Goal: Task Accomplishment & Management: Manage account settings

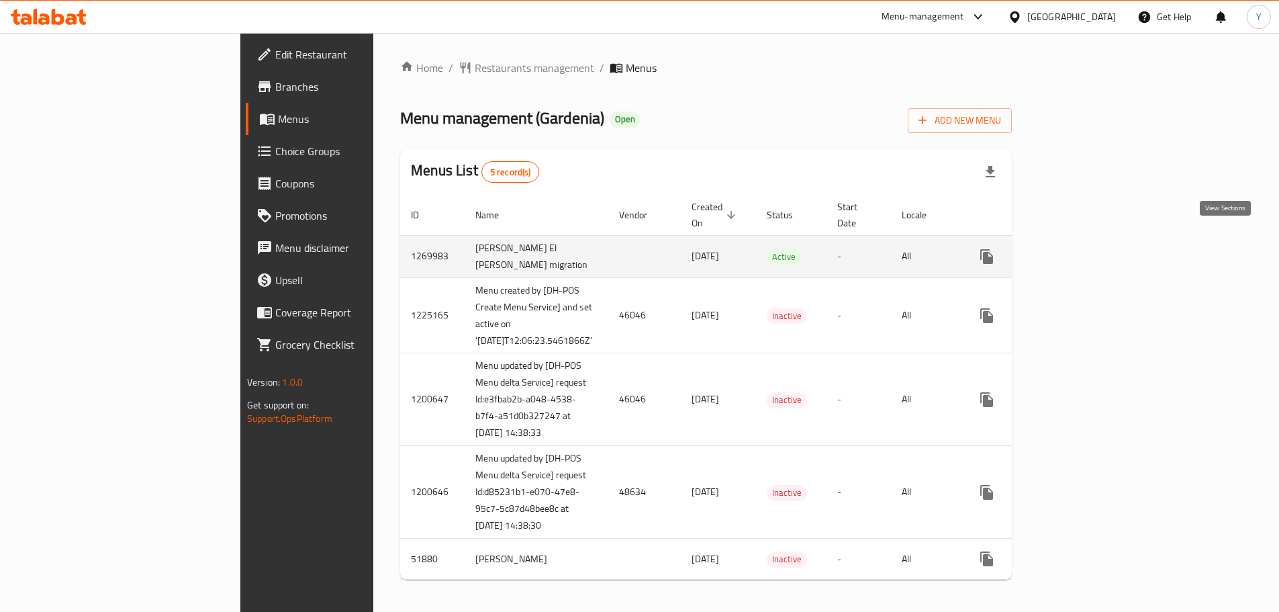
click at [1092, 249] on icon "enhanced table" at bounding box center [1084, 257] width 16 height 16
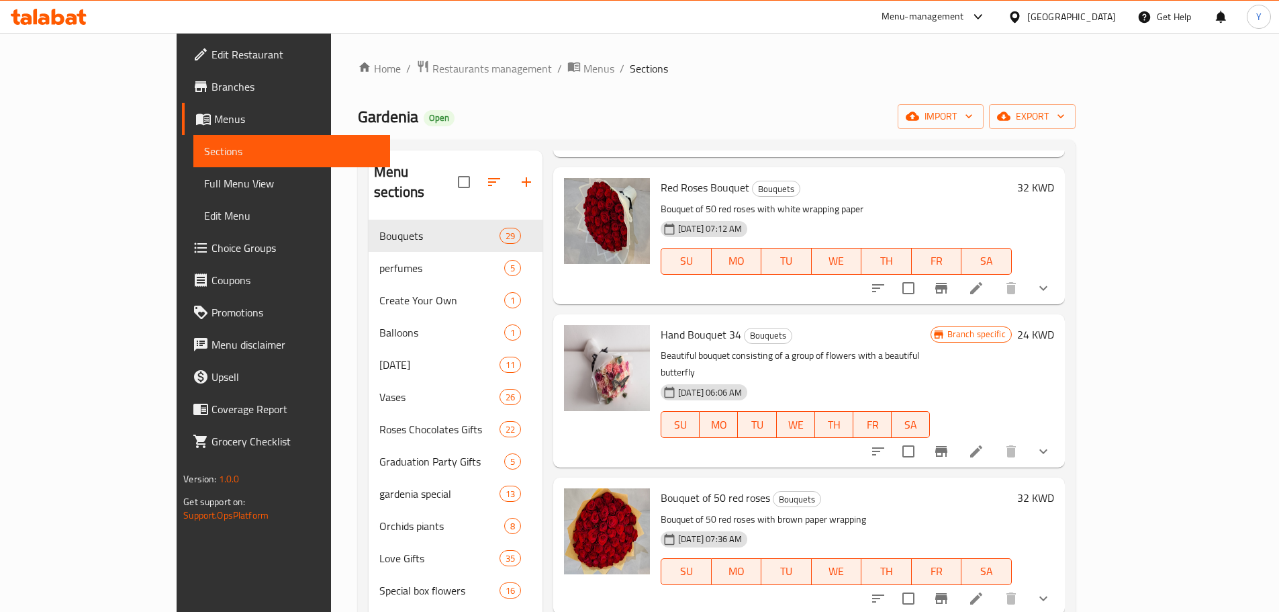
scroll to position [1054, 0]
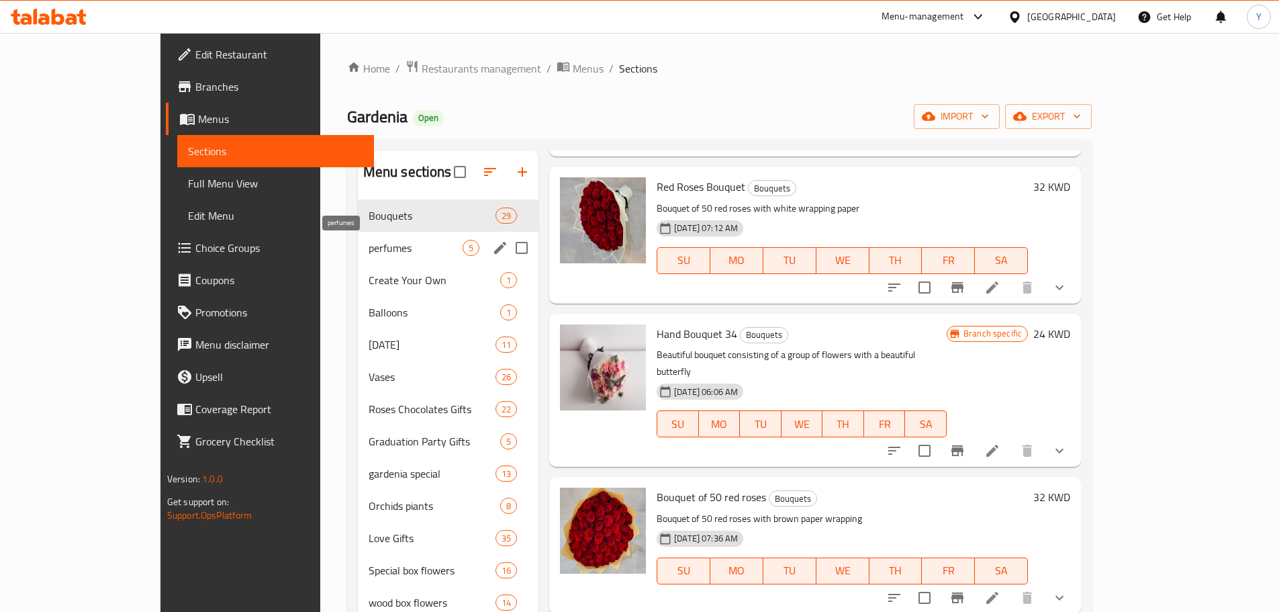
click at [369, 252] on span "perfumes" at bounding box center [416, 248] width 94 height 16
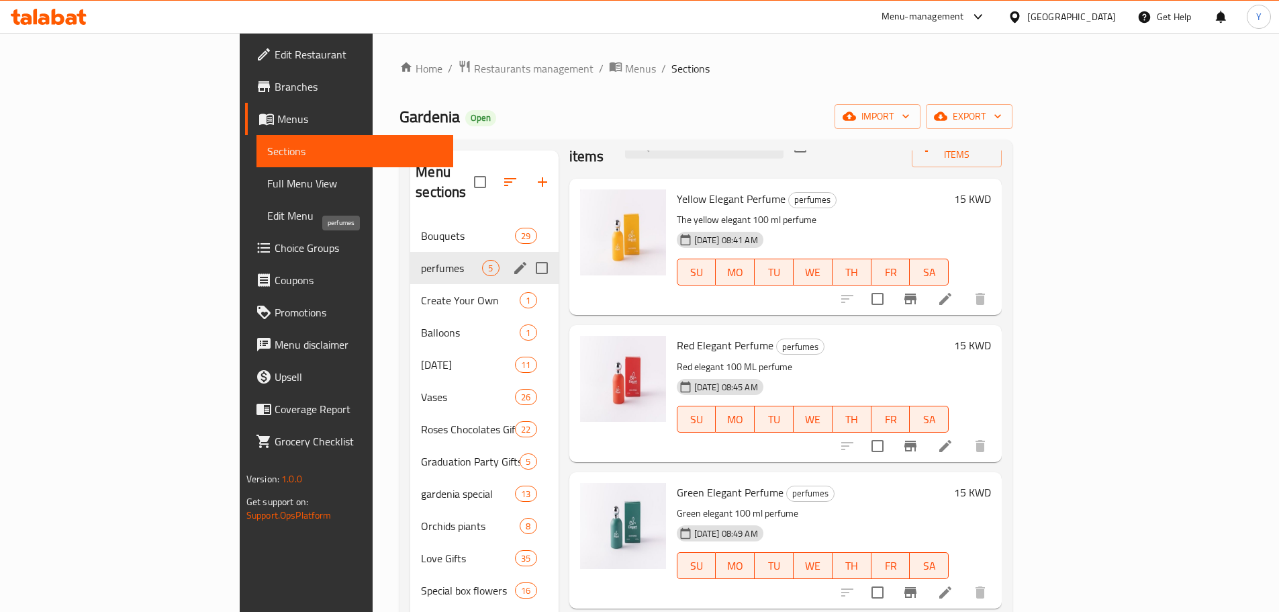
scroll to position [36, 0]
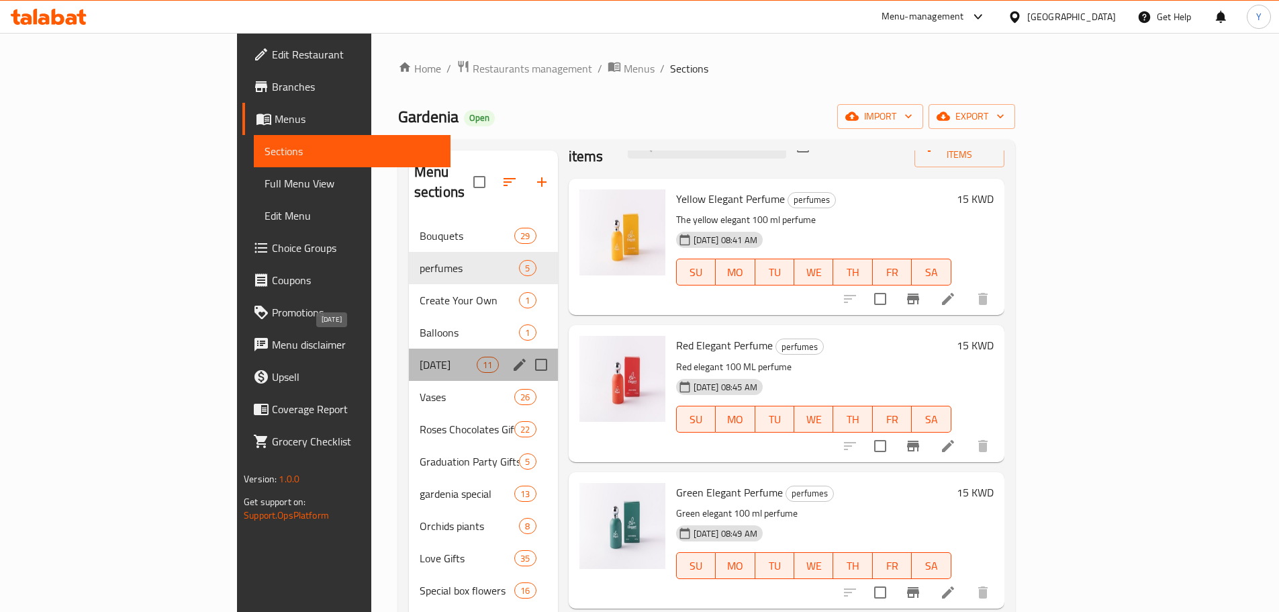
click at [420, 357] on span "[DATE]" at bounding box center [448, 365] width 57 height 16
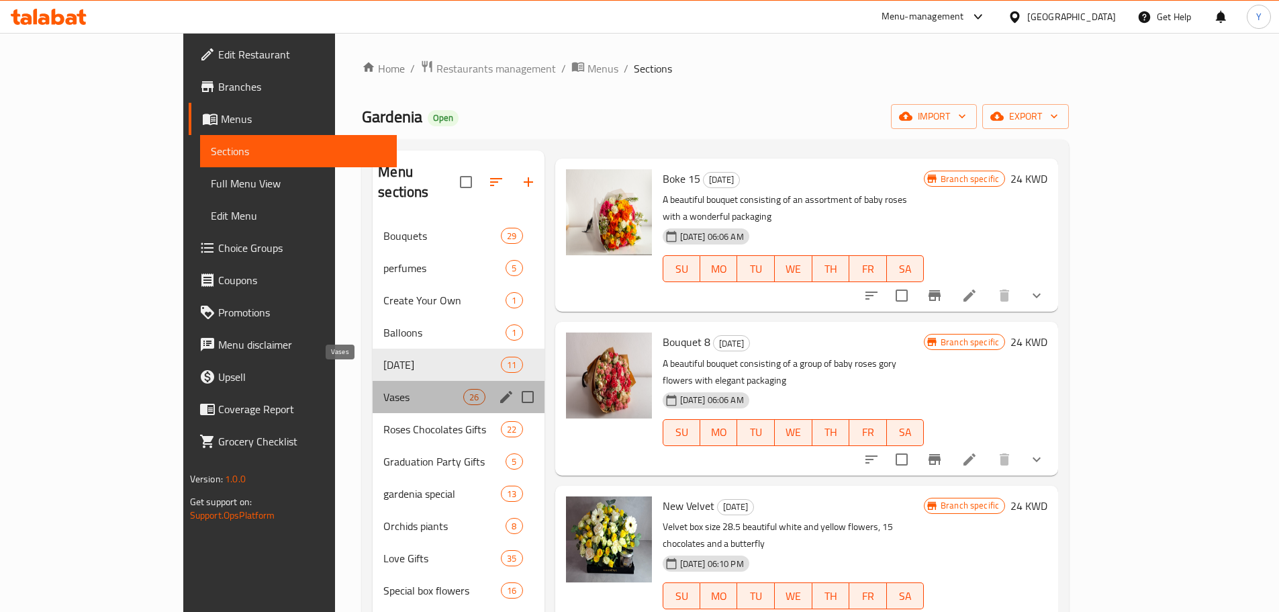
click at [384, 389] on span "Vases" at bounding box center [424, 397] width 80 height 16
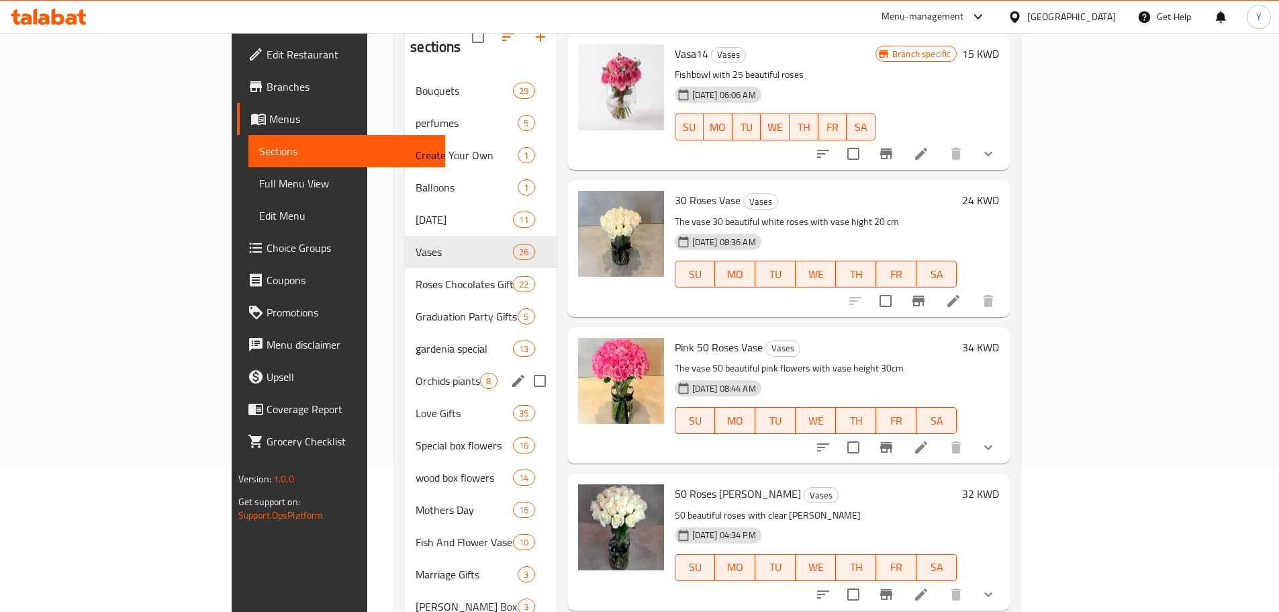
scroll to position [146, 0]
click at [405, 374] on div "Orchids piants 8" at bounding box center [480, 380] width 151 height 32
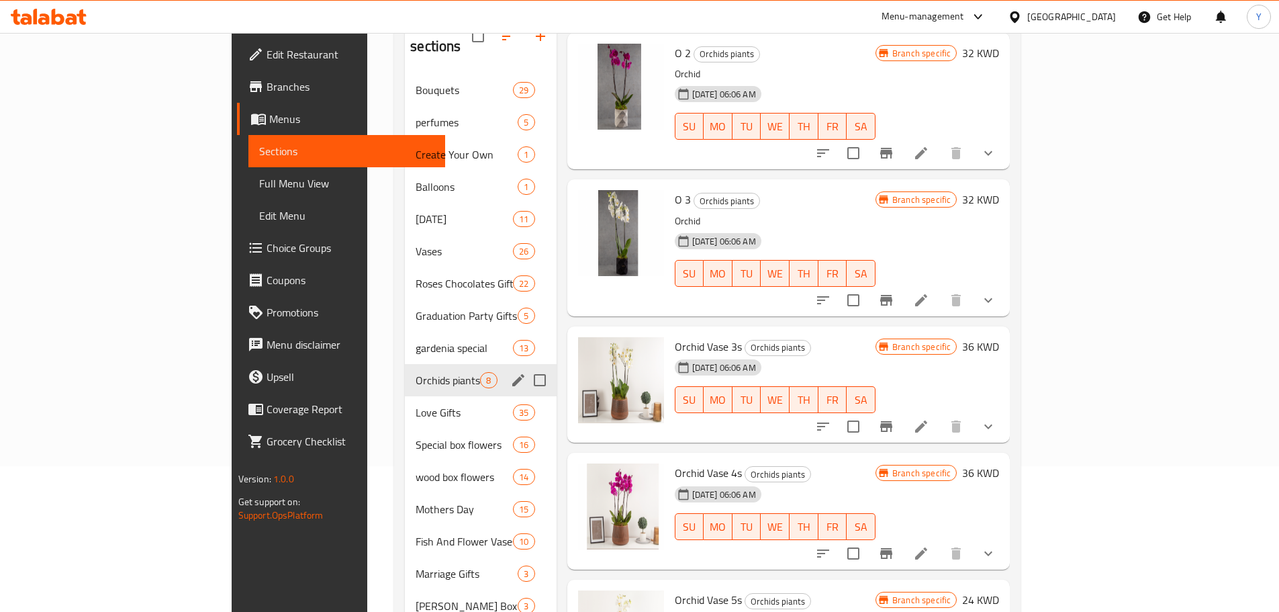
click at [405, 364] on div "Orchids piants 8" at bounding box center [480, 380] width 151 height 32
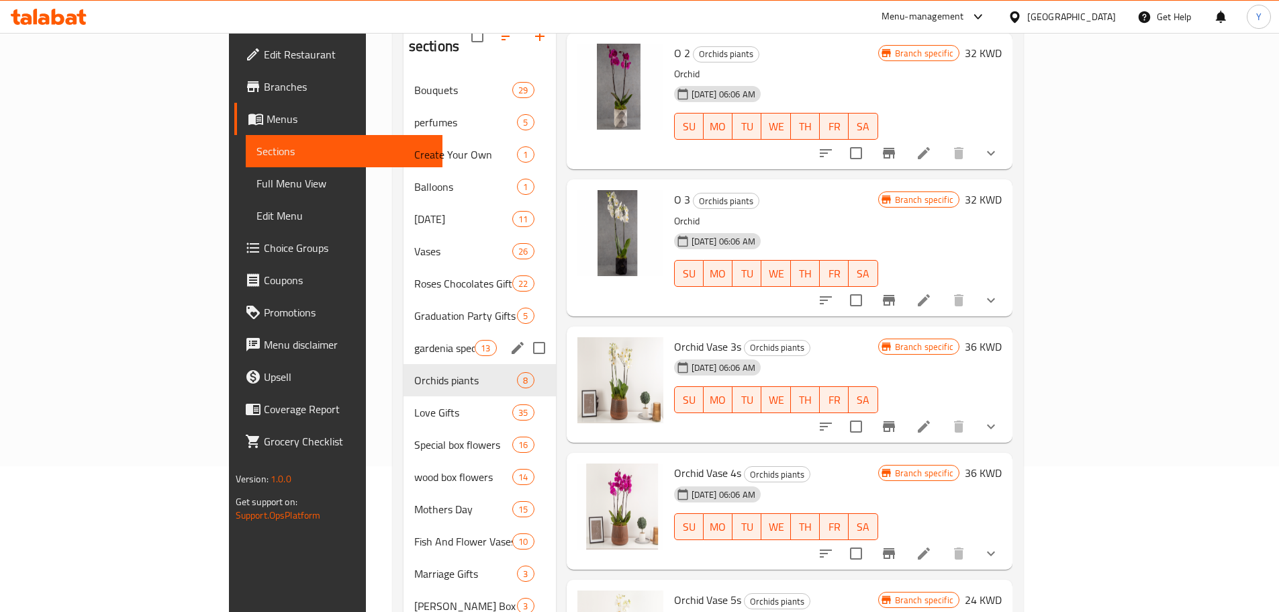
click at [404, 332] on div "gardenia special 13" at bounding box center [480, 348] width 152 height 32
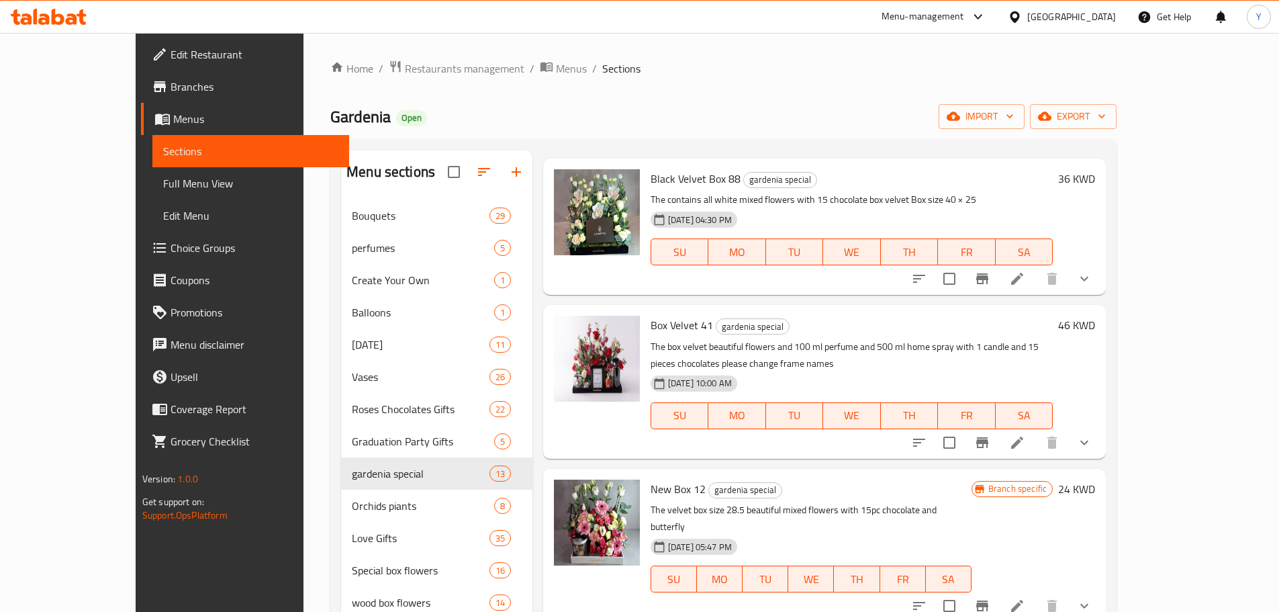
click at [141, 40] on link "Edit Restaurant" at bounding box center [245, 54] width 208 height 32
